Goal: Information Seeking & Learning: Find specific page/section

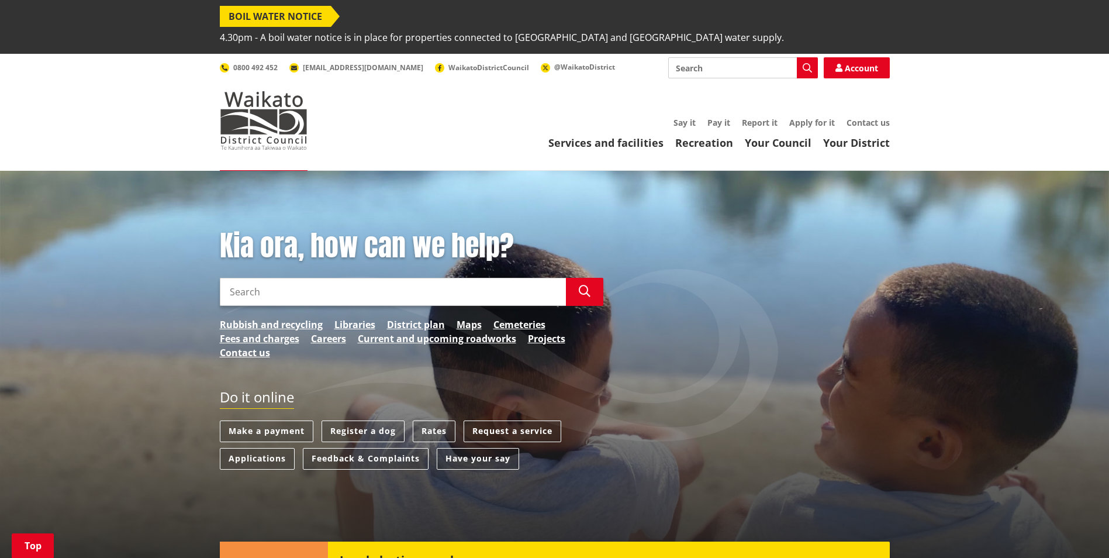
scroll to position [292, 0]
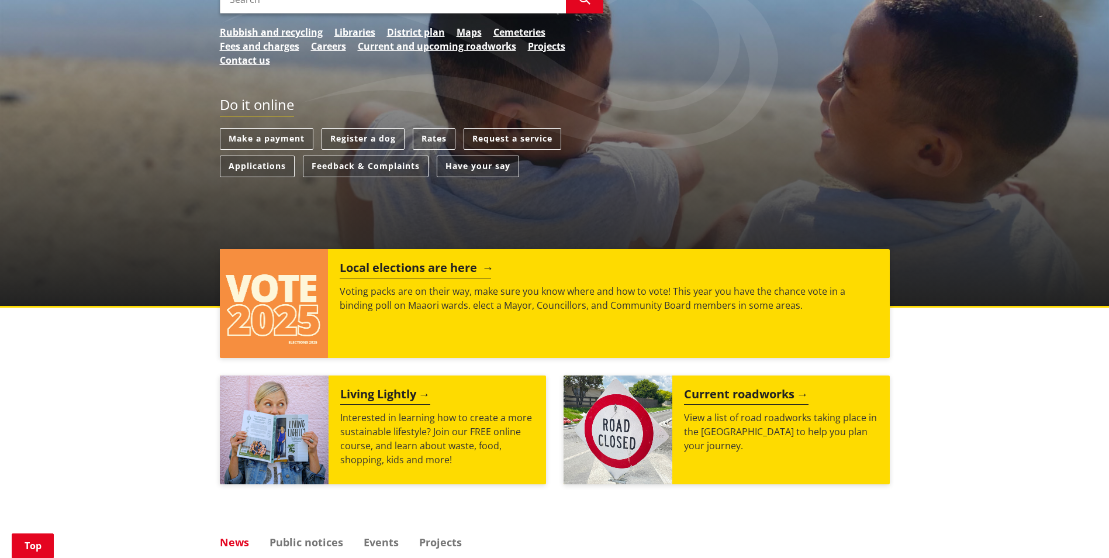
click at [446, 261] on h2 "Local elections are here" at bounding box center [415, 270] width 151 height 18
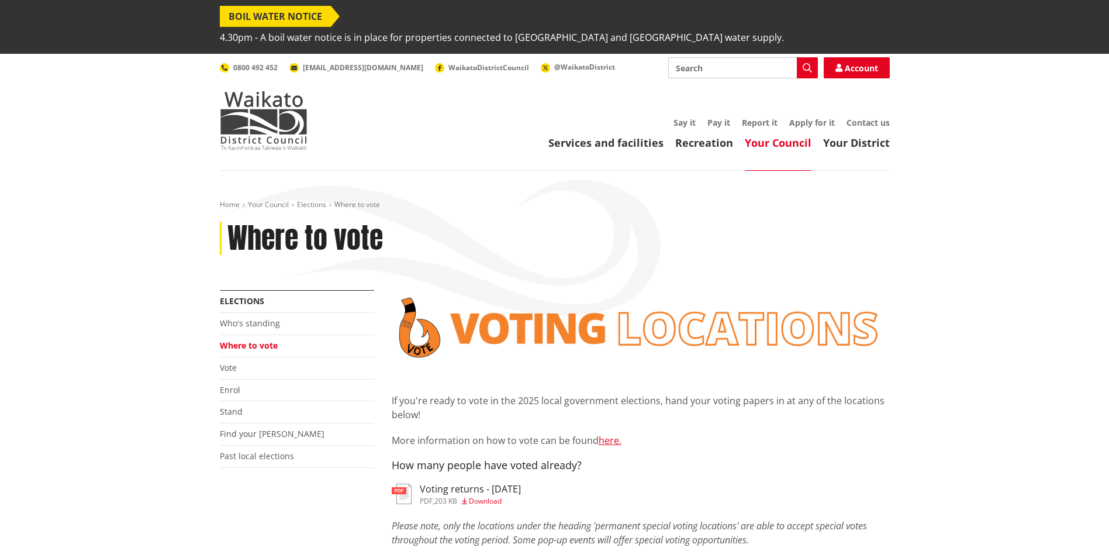
click at [438, 252] on div "Home Your Council Elections Where to vote Where to vote" at bounding box center [555, 245] width 688 height 90
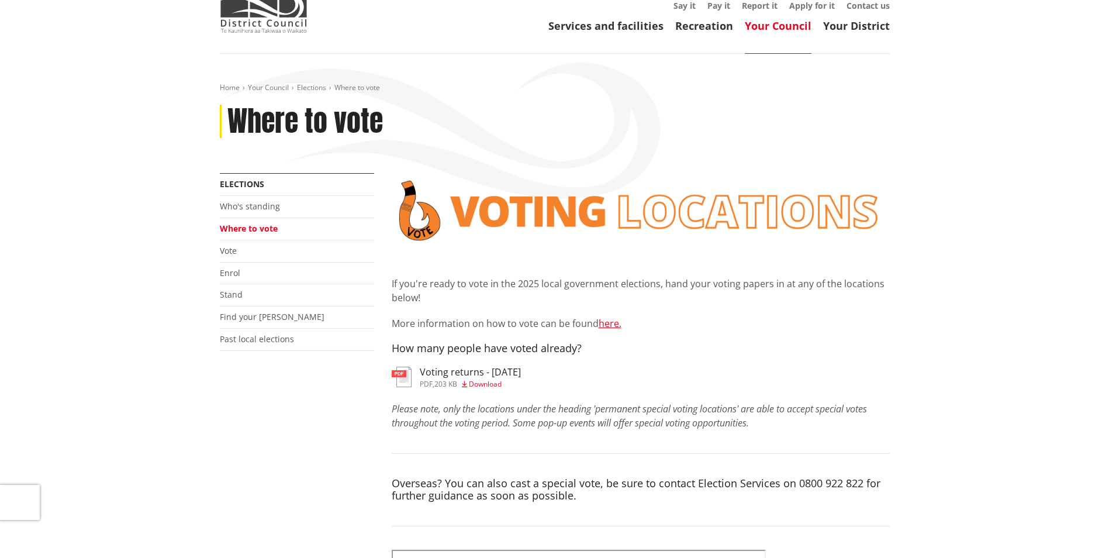
click at [495, 379] on span "Download" at bounding box center [485, 384] width 33 height 10
